Goal: Transaction & Acquisition: Download file/media

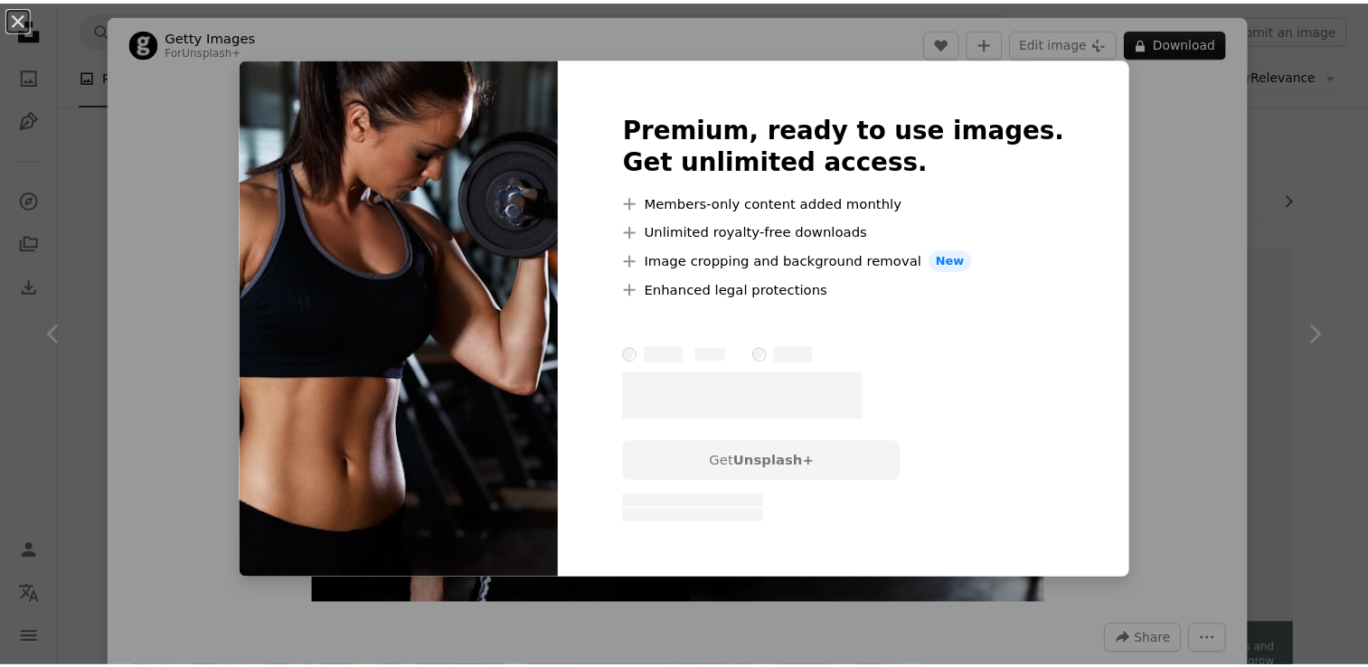
scroll to position [566, 0]
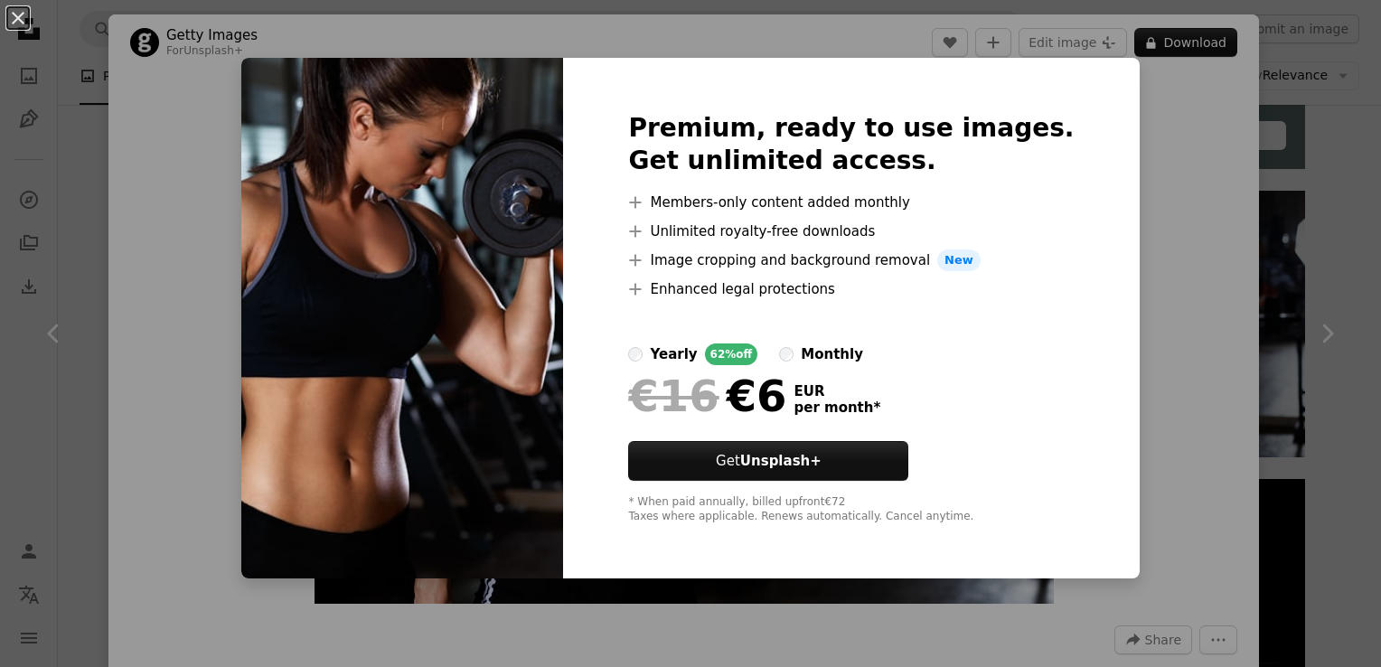
click at [1206, 215] on div "An X shape Premium, ready to use images. Get unlimited access. A plus sign Memb…" at bounding box center [690, 333] width 1381 height 667
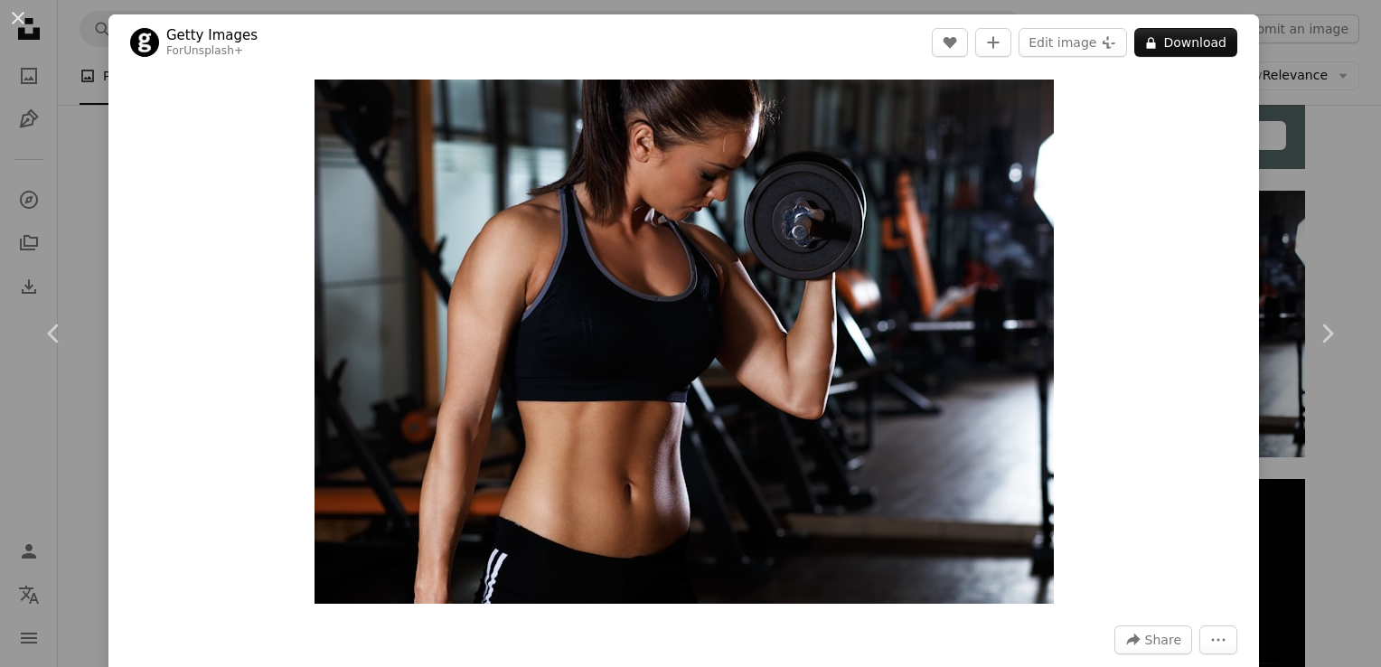
click at [1285, 100] on div "An X shape Chevron left Chevron right Getty Images For Unsplash+ A heart A plus…" at bounding box center [690, 333] width 1381 height 667
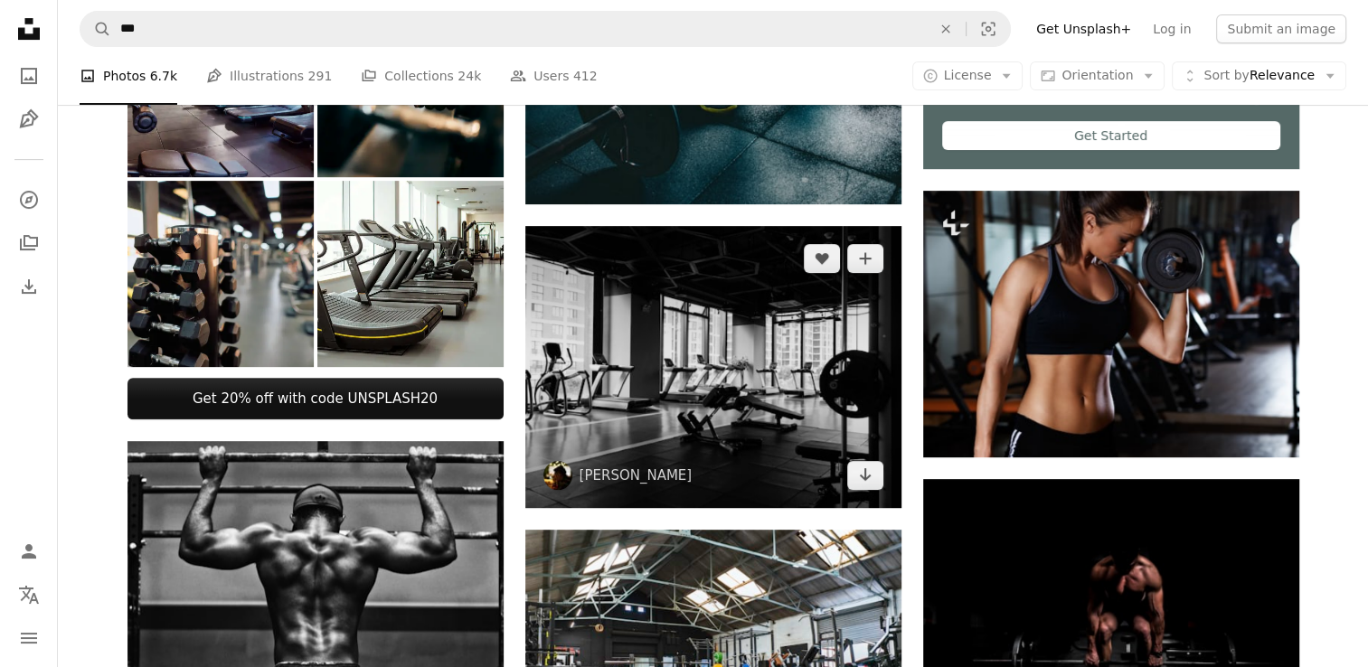
click at [742, 306] on img at bounding box center [713, 367] width 376 height 282
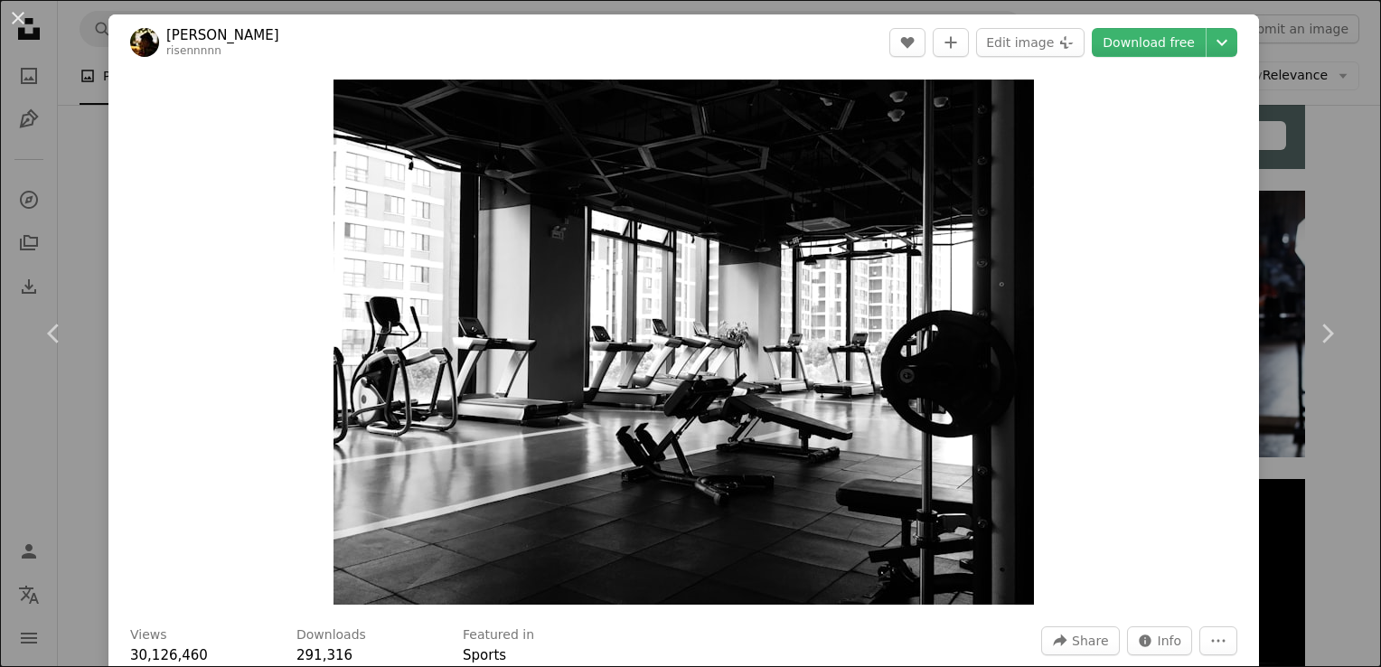
click at [1299, 52] on div "An X shape Chevron left Chevron right Risen Wang risennnnn A heart A plus sign …" at bounding box center [690, 333] width 1381 height 667
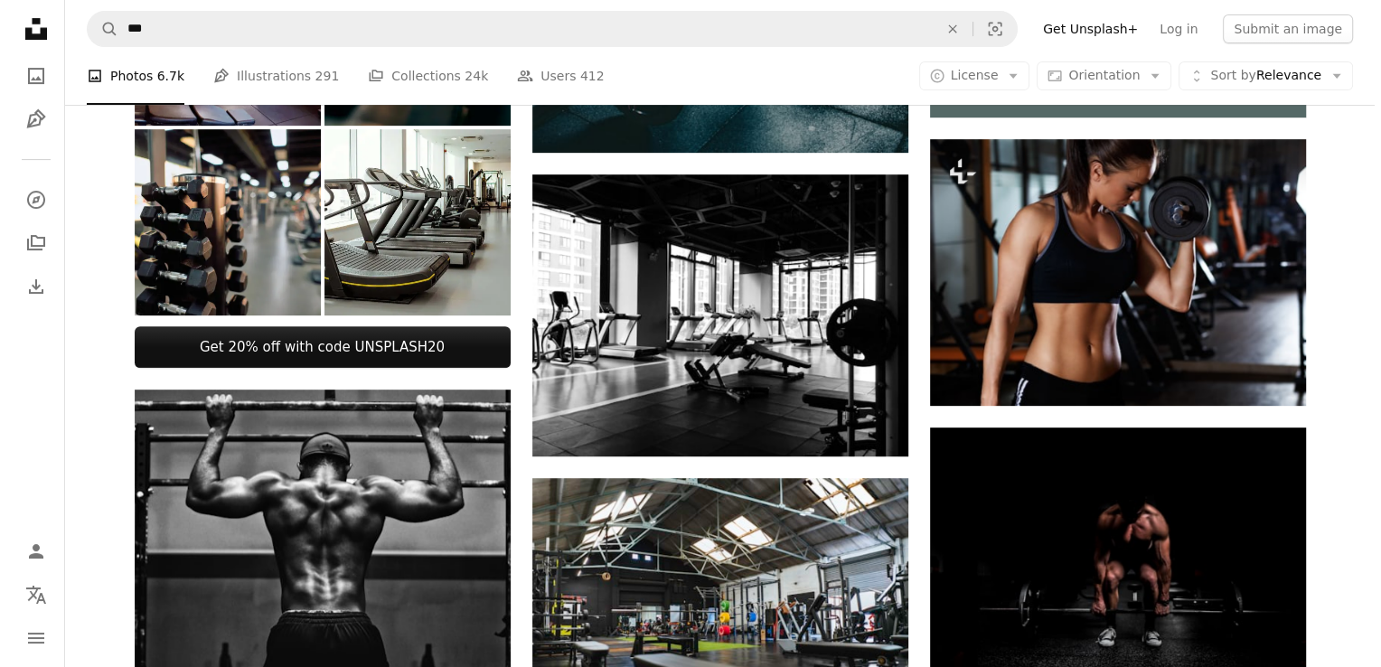
scroll to position [599, 0]
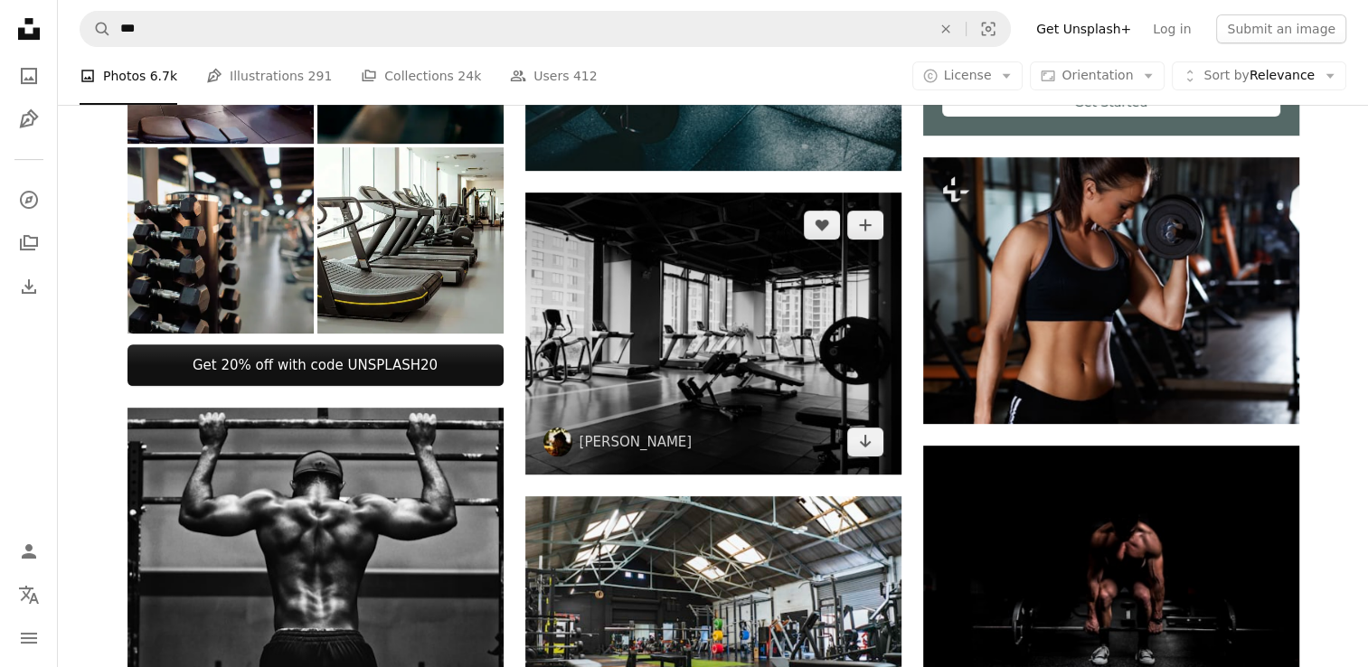
click at [799, 371] on img at bounding box center [713, 334] width 376 height 282
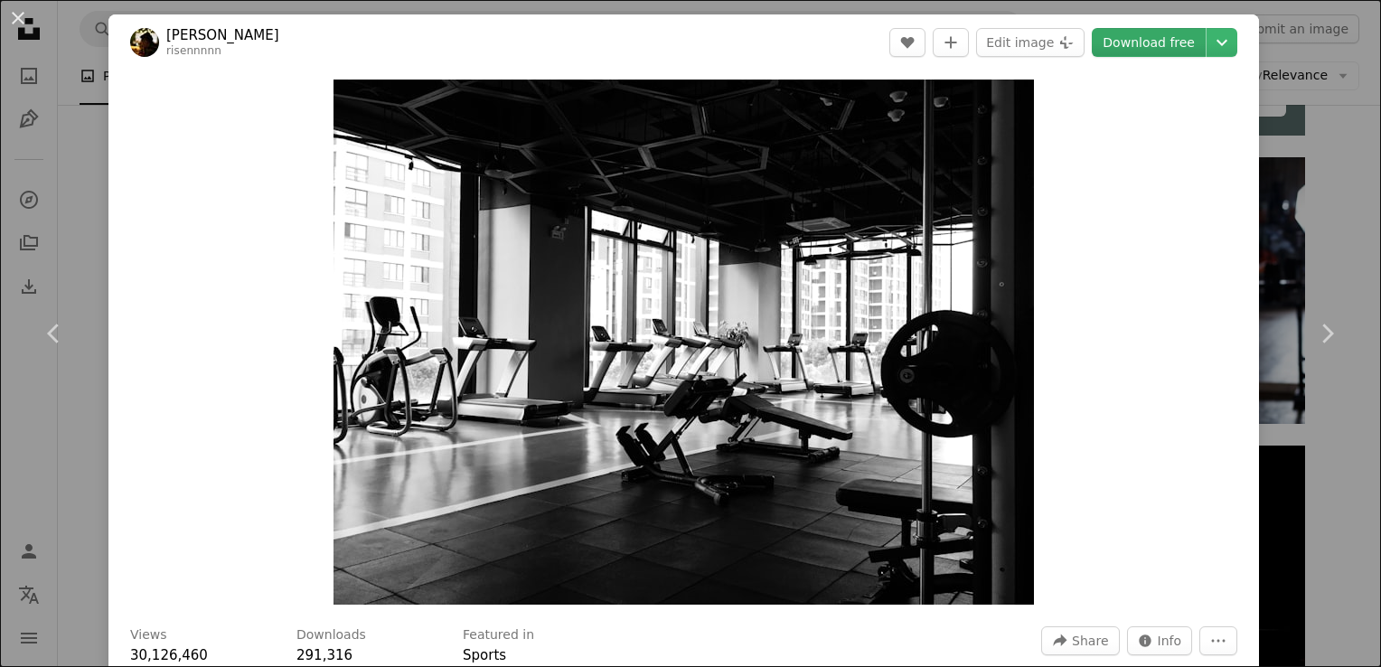
click at [1131, 45] on link "Download free" at bounding box center [1149, 42] width 114 height 29
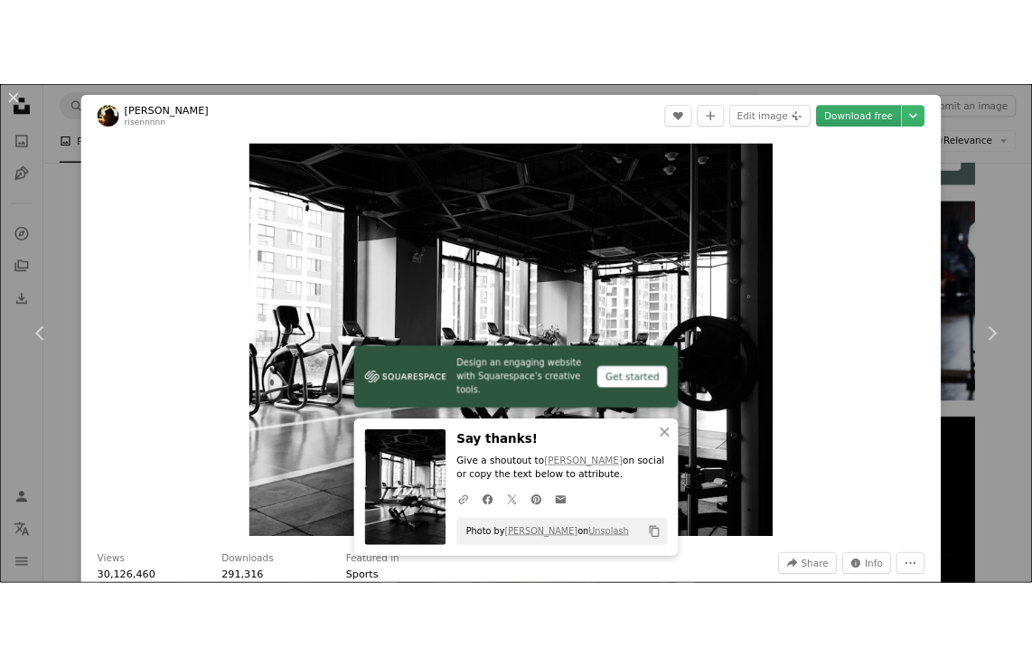
scroll to position [542, 0]
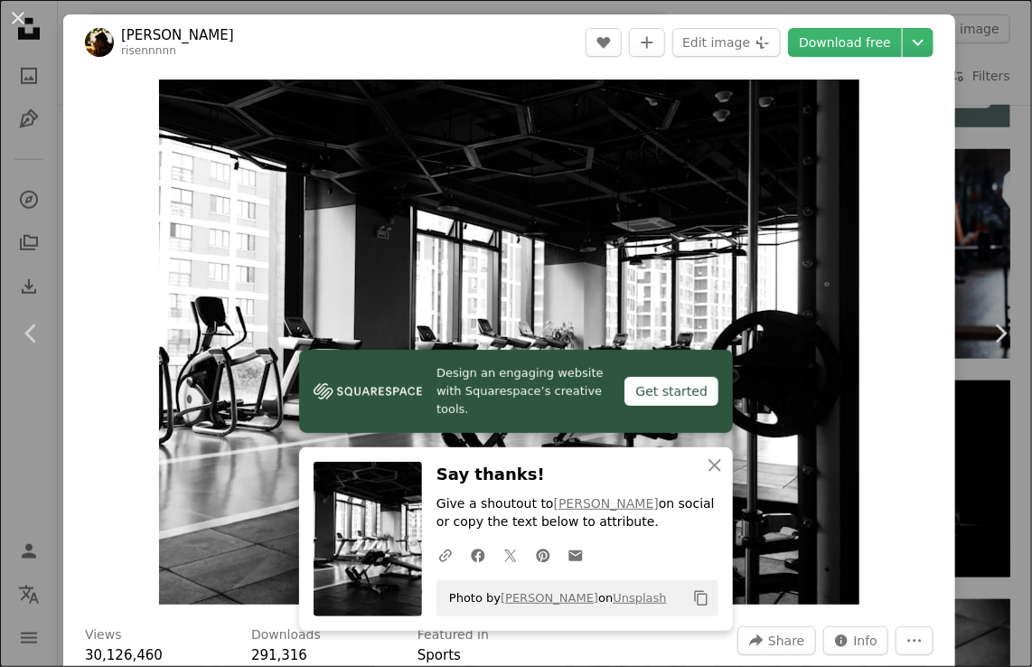
click at [983, 73] on div "An X shape Chevron left Chevron right Risen Wang risennnnn A heart A plus sign …" at bounding box center [516, 333] width 1032 height 667
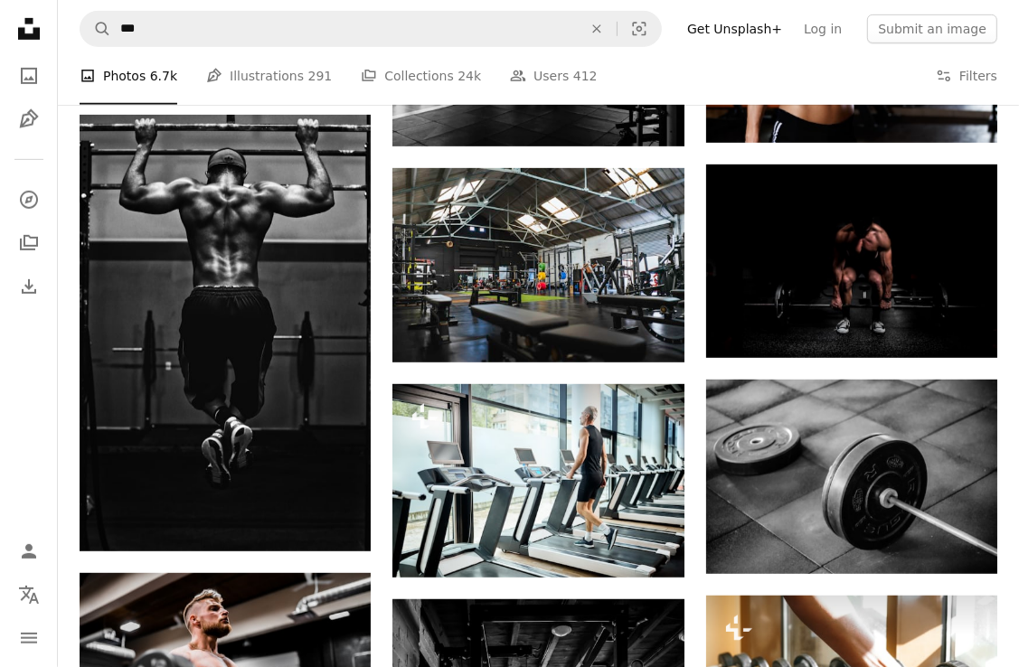
scroll to position [647, 0]
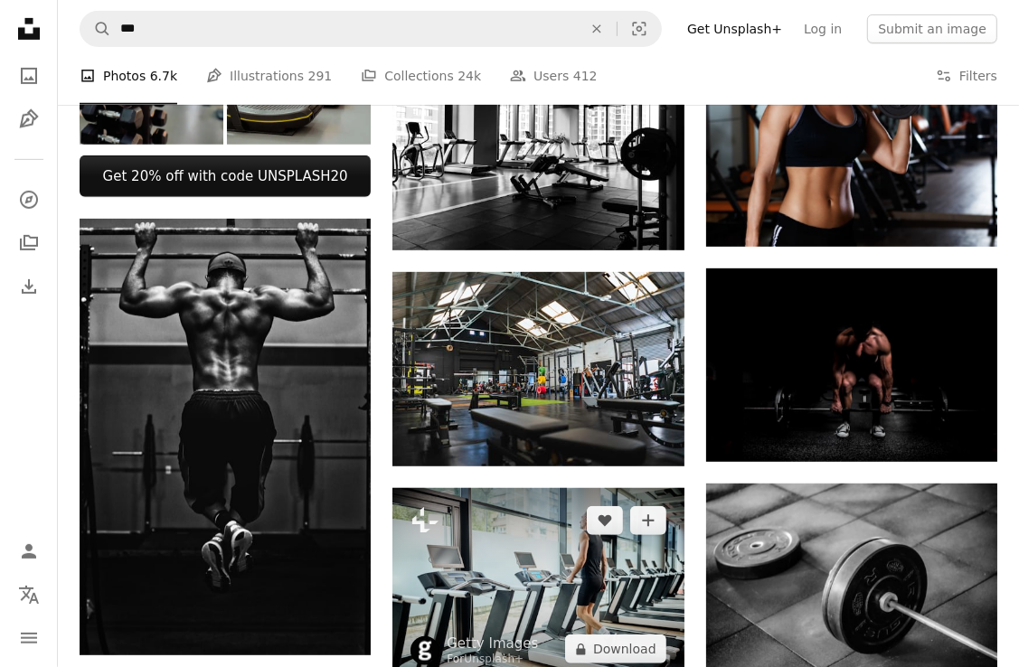
click at [510, 553] on img at bounding box center [537, 585] width 291 height 194
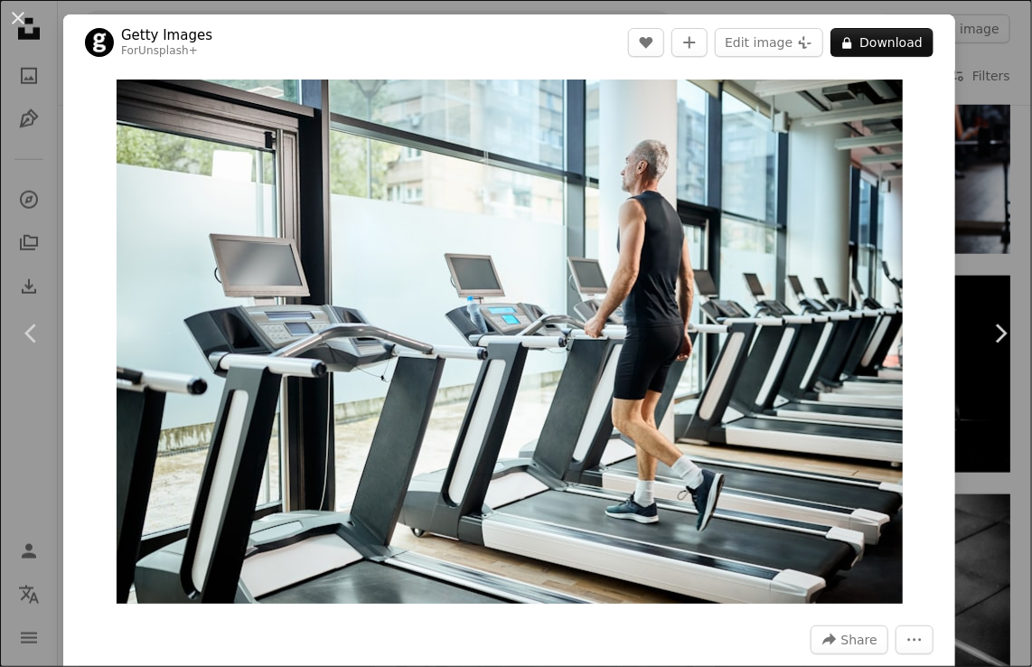
click at [957, 172] on div "An X shape Chevron left Chevron right Getty Images For Unsplash+ A heart A plus…" at bounding box center [516, 333] width 1032 height 667
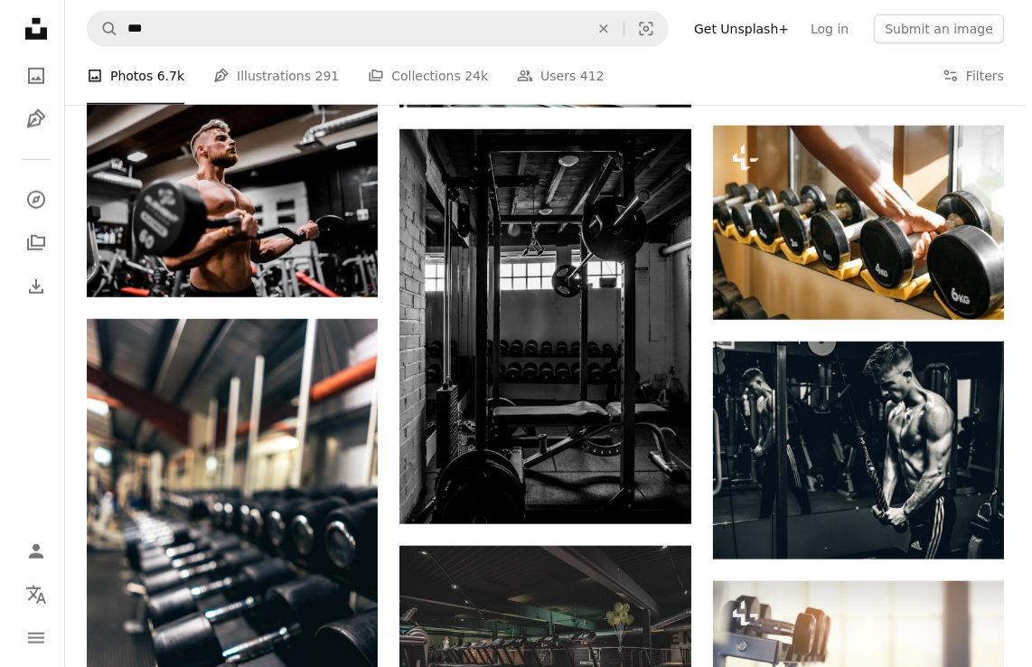
scroll to position [1228, 0]
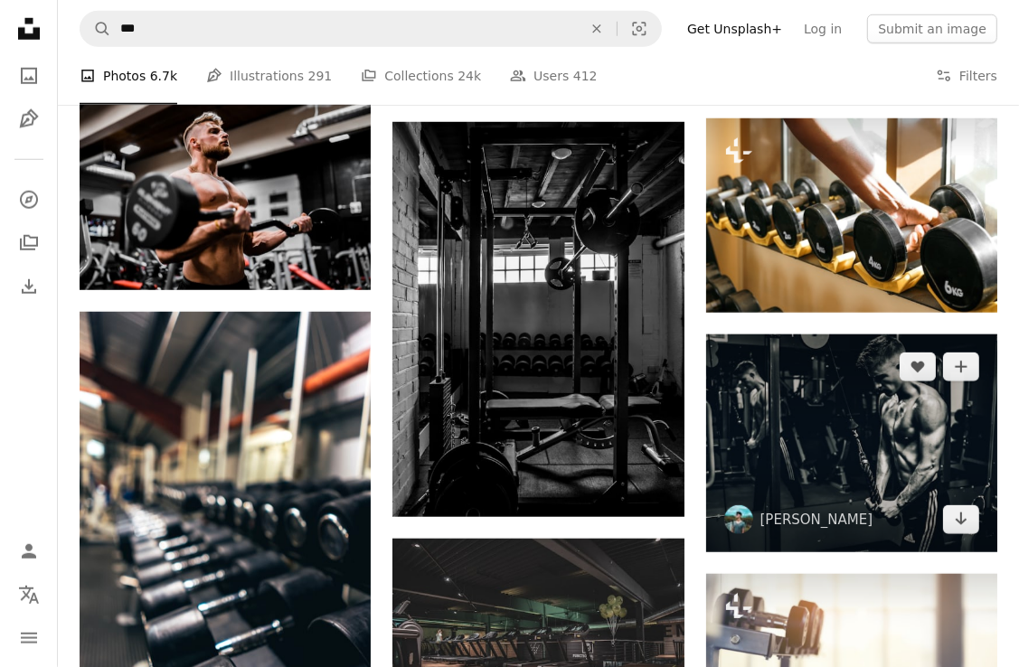
click at [874, 477] on img at bounding box center [851, 443] width 291 height 219
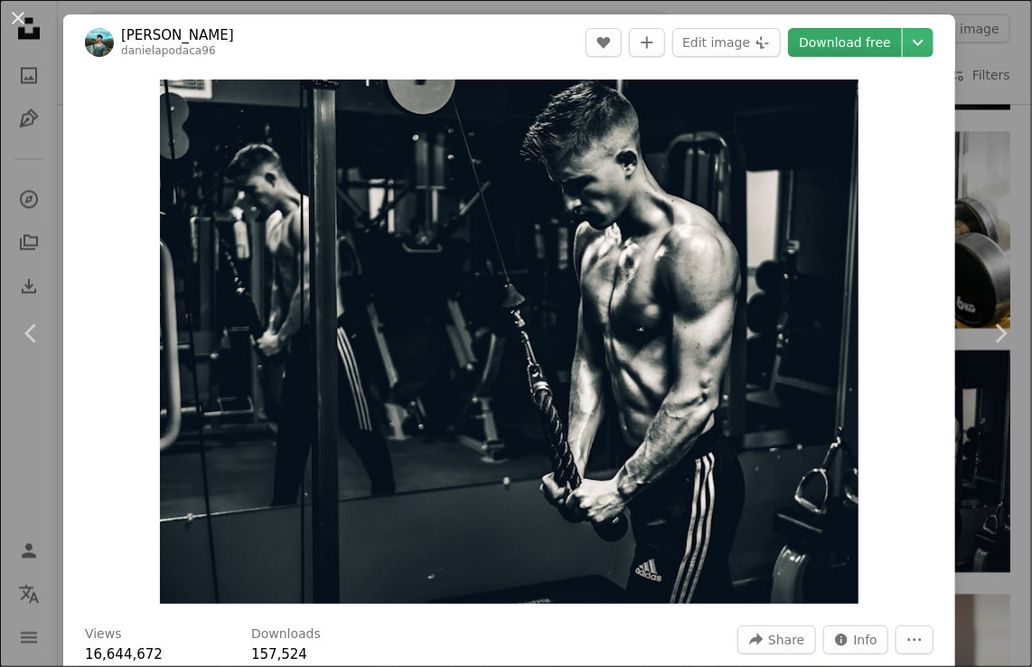
click at [851, 40] on link "Download free" at bounding box center [845, 42] width 114 height 29
